Goal: Information Seeking & Learning: Learn about a topic

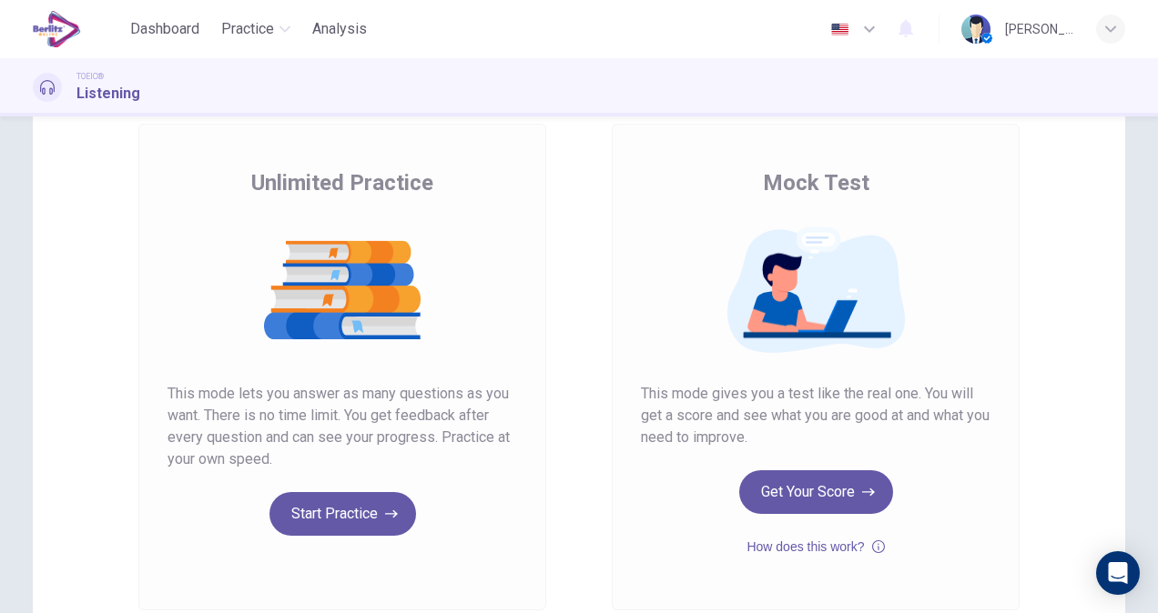
scroll to position [267, 0]
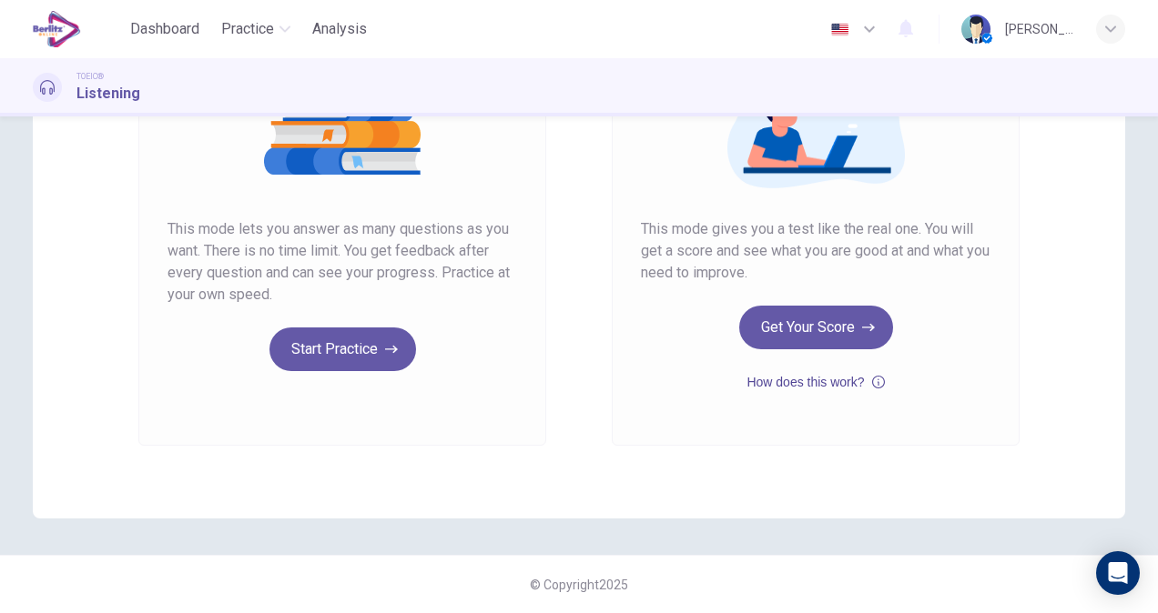
click at [836, 385] on button "How does this work?" at bounding box center [814, 382] width 137 height 22
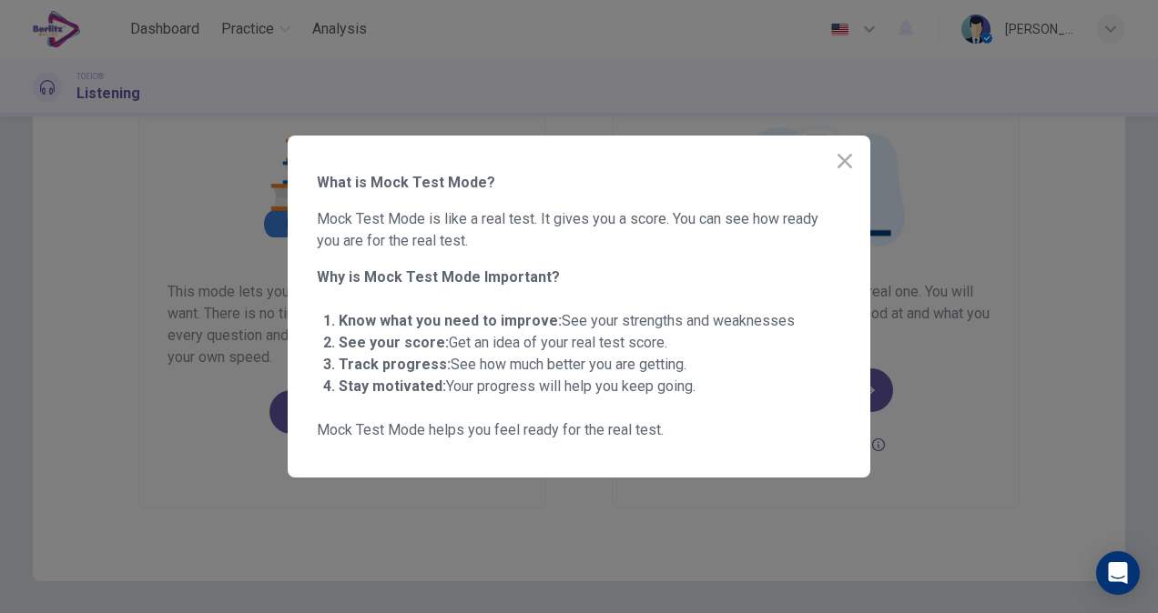
scroll to position [176, 0]
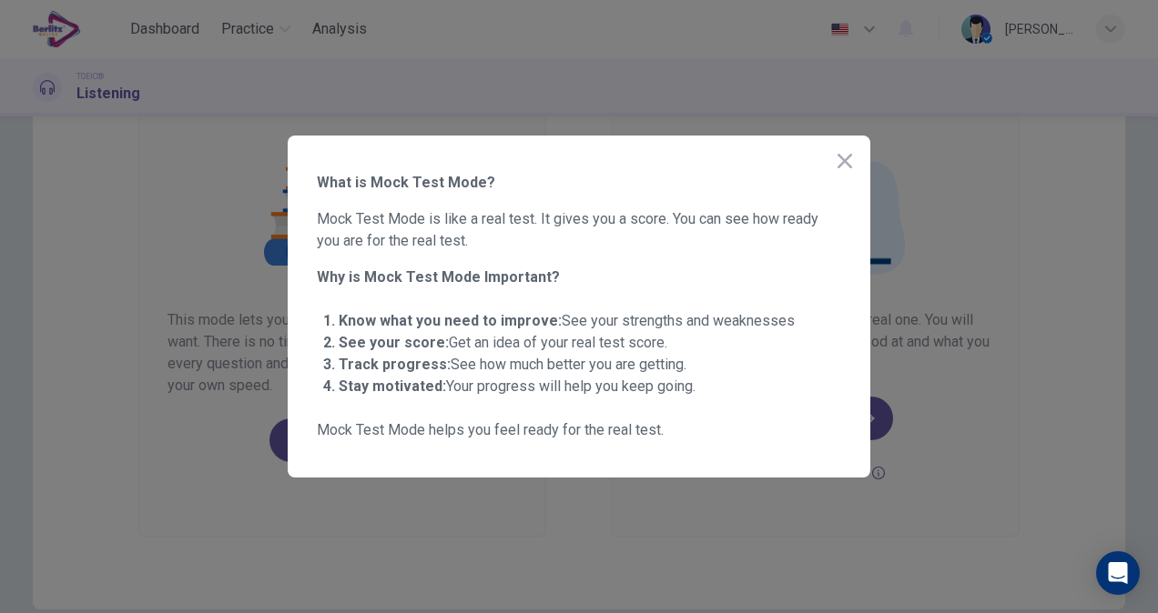
drag, startPoint x: 363, startPoint y: 328, endPoint x: 706, endPoint y: 417, distance: 354.5
click at [706, 417] on div "What is Mock Test Mode? Mock Test Mode is like a real test. It gives you a scor…" at bounding box center [579, 306] width 524 height 269
click at [968, 420] on div at bounding box center [579, 306] width 1158 height 613
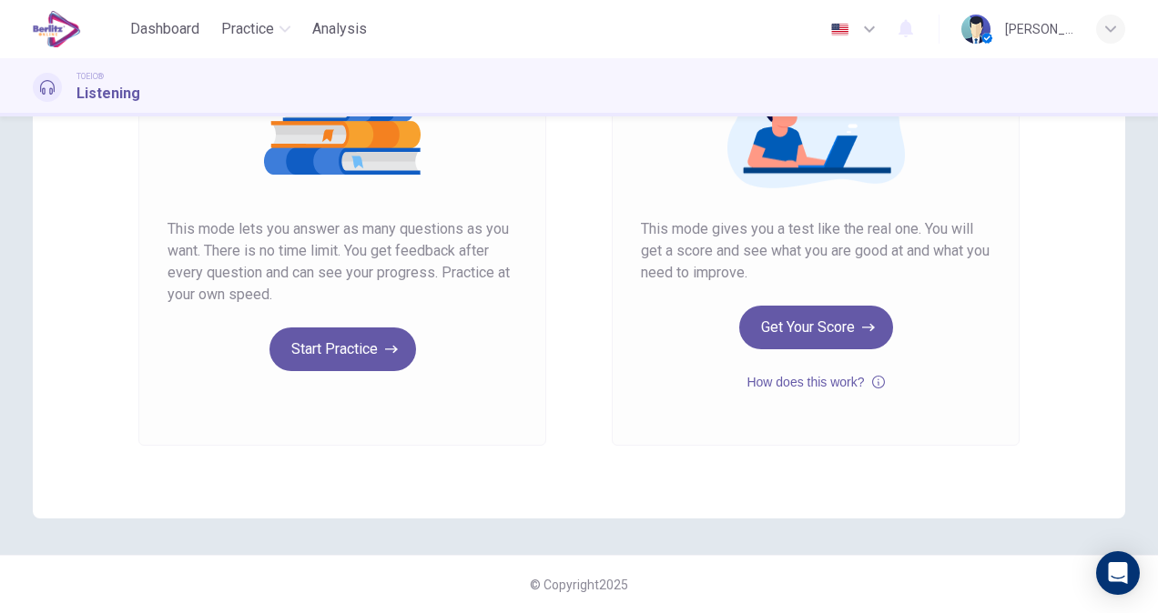
scroll to position [0, 0]
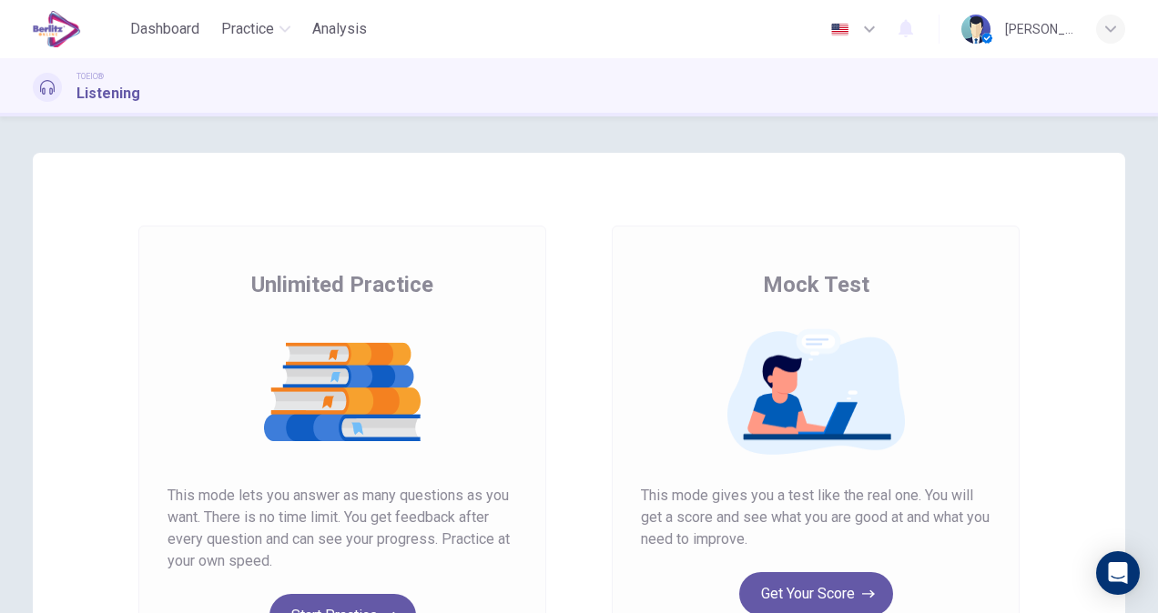
drag, startPoint x: 890, startPoint y: 344, endPoint x: 894, endPoint y: 312, distance: 32.1
click at [87, 91] on h1 "Listening" at bounding box center [108, 94] width 64 height 22
click at [50, 92] on icon at bounding box center [47, 87] width 15 height 15
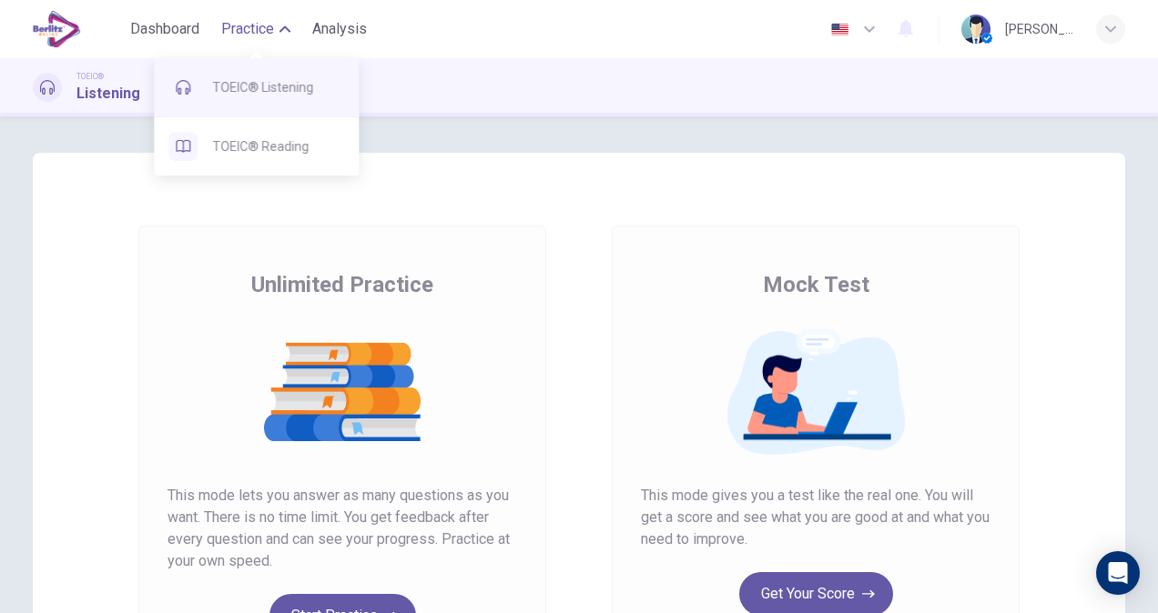
click at [258, 93] on span "TOEIC® Listening" at bounding box center [278, 87] width 132 height 22
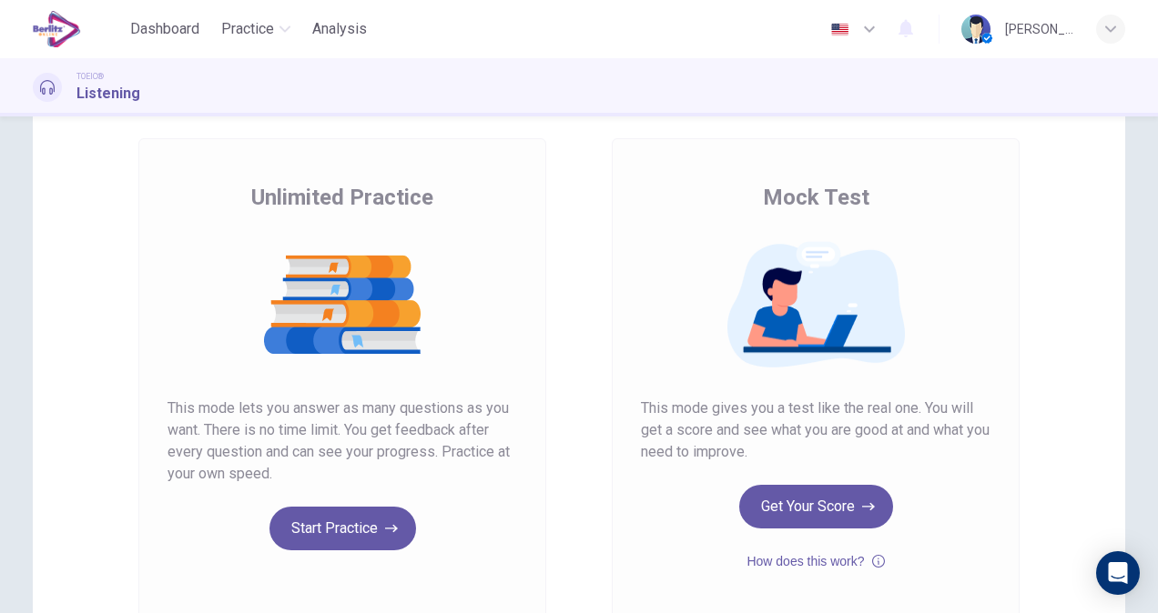
scroll to position [267, 0]
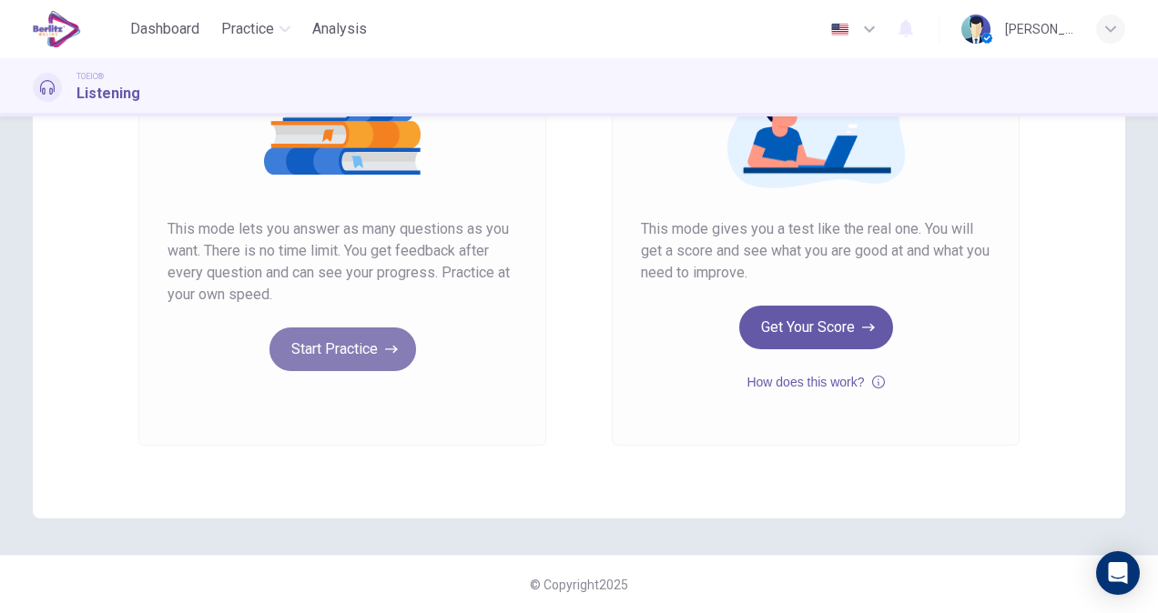
click at [380, 358] on button "Start Practice" at bounding box center [342, 350] width 147 height 44
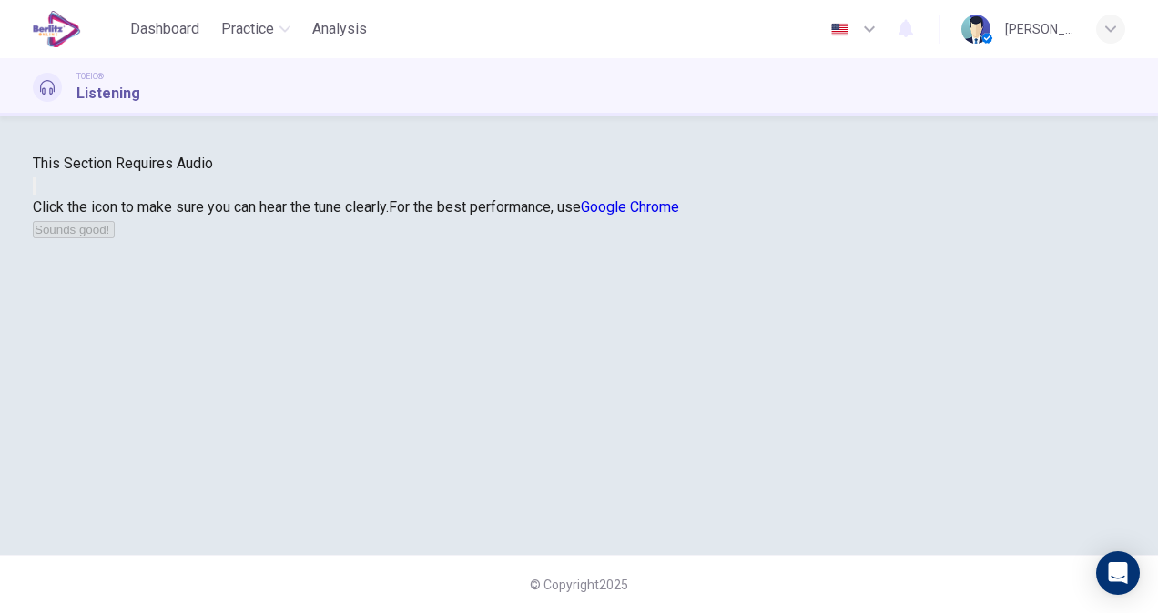
scroll to position [91, 0]
click at [36, 195] on button "button" at bounding box center [35, 185] width 4 height 17
click at [115, 238] on button "Sounds good!" at bounding box center [74, 229] width 82 height 17
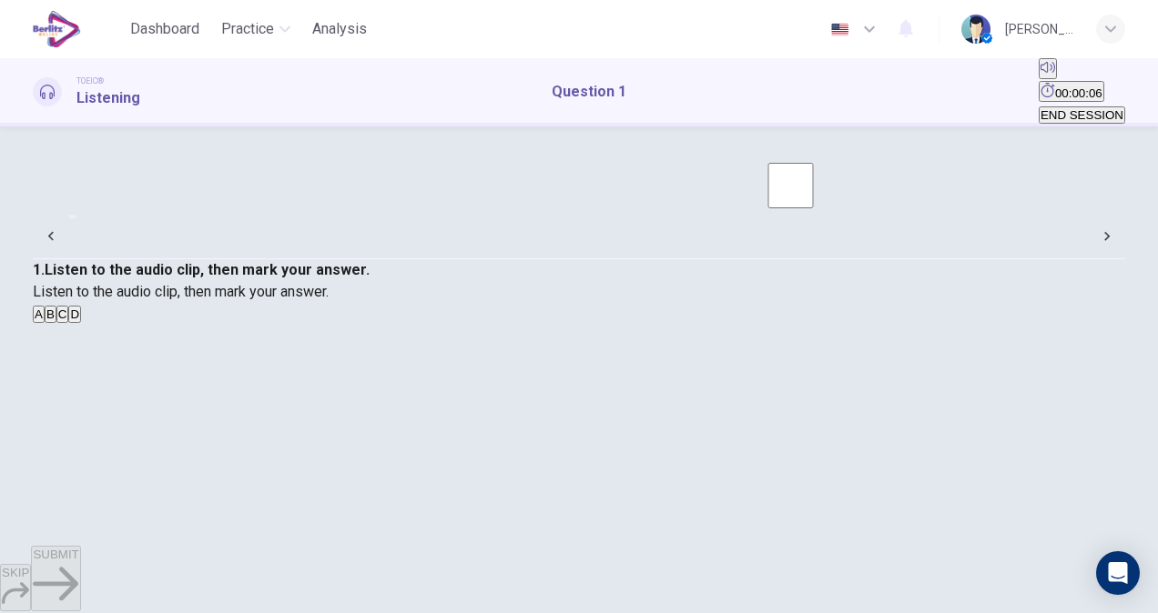
scroll to position [0, 0]
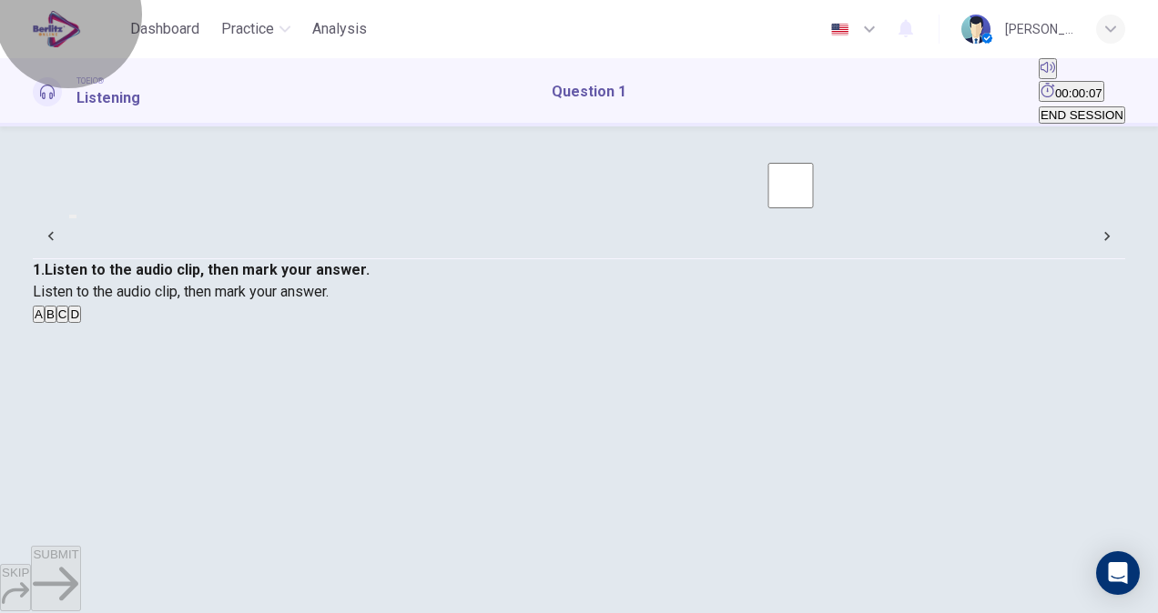
click at [1085, 108] on span "END SESSION" at bounding box center [1081, 115] width 83 height 14
